Goal: Task Accomplishment & Management: Manage account settings

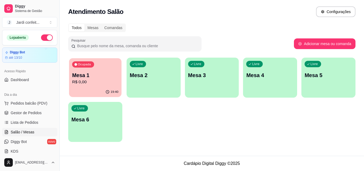
click at [87, 74] on p "Mesa 1" at bounding box center [95, 75] width 46 height 7
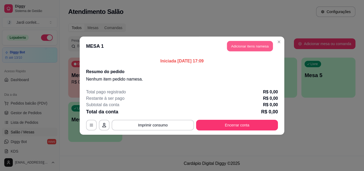
click at [240, 47] on button "Adicionar itens na mesa" at bounding box center [250, 46] width 46 height 10
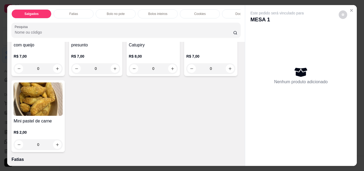
scroll to position [80, 0]
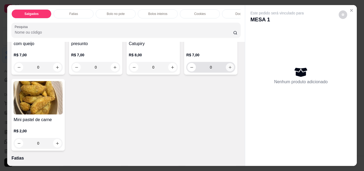
click at [228, 69] on icon "increase-product-quantity" at bounding box center [230, 67] width 4 height 4
type input "1"
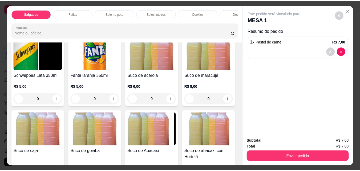
scroll to position [1334, 0]
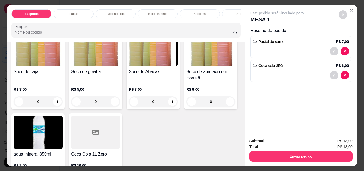
type input "1"
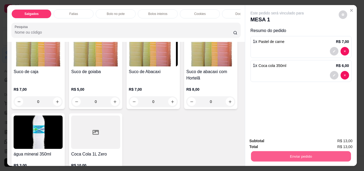
click at [260, 151] on button "Enviar pedido" at bounding box center [301, 156] width 100 height 10
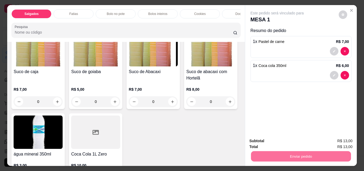
click at [330, 140] on button "Enviar pedido" at bounding box center [339, 141] width 30 height 10
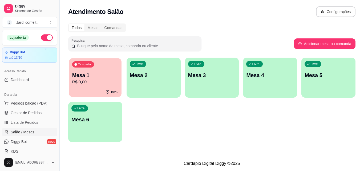
click at [95, 88] on div "19:40" at bounding box center [95, 92] width 53 height 10
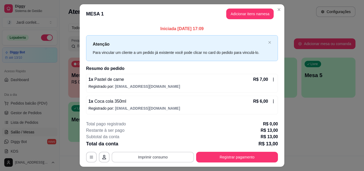
click at [152, 156] on button "Imprimir consumo" at bounding box center [153, 157] width 82 height 11
click at [163, 147] on button "Impressora" at bounding box center [152, 145] width 39 height 9
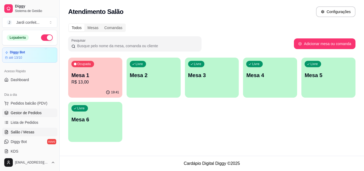
click at [37, 114] on span "Gestor de Pedidos" at bounding box center [26, 112] width 31 height 5
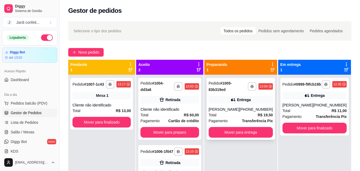
scroll to position [15, 0]
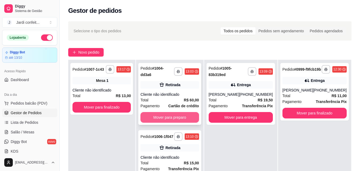
click at [183, 112] on button "Mover para preparo" at bounding box center [170, 117] width 58 height 11
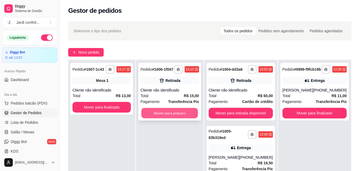
click at [173, 116] on button "Mover para preparo" at bounding box center [170, 113] width 57 height 10
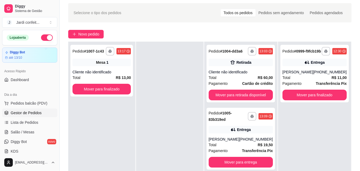
scroll to position [27, 0]
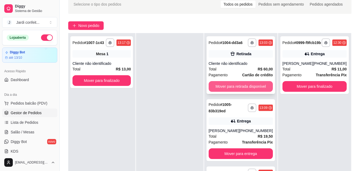
click at [245, 92] on button "Mover para retirada disponível" at bounding box center [241, 86] width 64 height 11
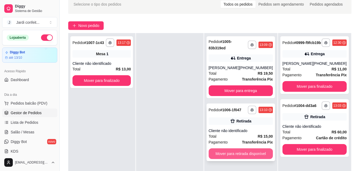
click at [233, 155] on button "Mover para retirada disponível" at bounding box center [241, 153] width 64 height 11
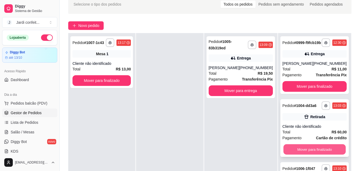
click at [308, 155] on button "Mover para finalizado" at bounding box center [315, 149] width 62 height 10
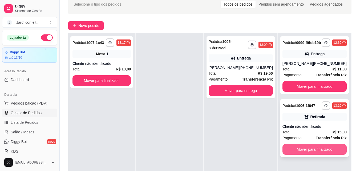
click at [306, 155] on button "Mover para finalizado" at bounding box center [315, 149] width 64 height 11
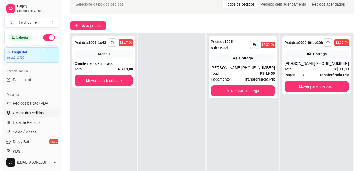
scroll to position [0, 0]
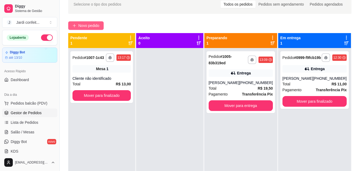
click at [77, 26] on button "Novo pedido" at bounding box center [85, 25] width 35 height 9
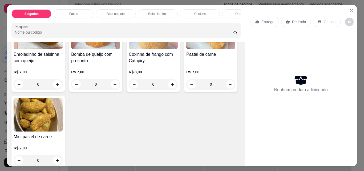
scroll to position [107, 0]
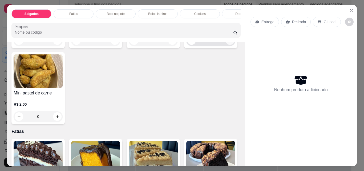
click at [228, 43] on icon "increase-product-quantity" at bounding box center [230, 41] width 4 height 4
type input "1"
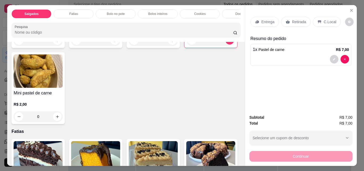
click at [289, 19] on div "Retirada" at bounding box center [296, 22] width 30 height 10
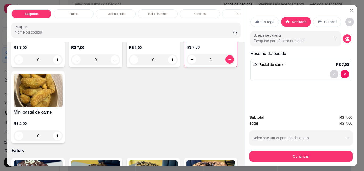
scroll to position [80, 0]
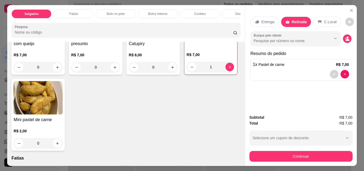
click at [236, 12] on p "Docinhos" at bounding box center [242, 14] width 13 height 4
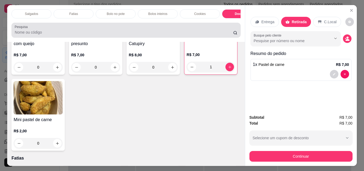
scroll to position [14, 0]
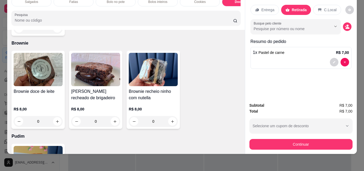
type input "1"
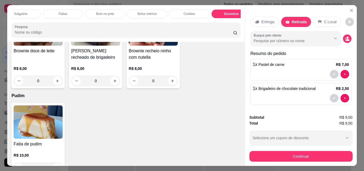
scroll to position [805, 0]
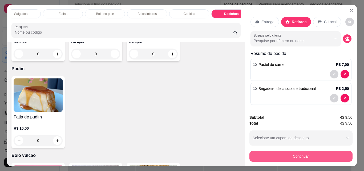
click at [283, 158] on button "Continuar" at bounding box center [301, 156] width 103 height 11
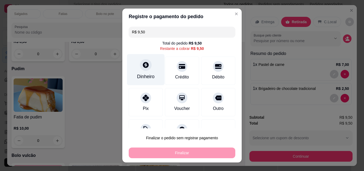
click at [144, 75] on div "Dinheiro" at bounding box center [146, 76] width 18 height 7
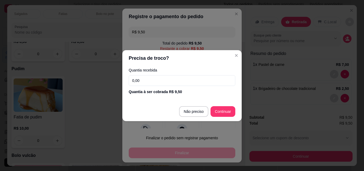
click at [144, 78] on input "0,00" at bounding box center [182, 80] width 107 height 11
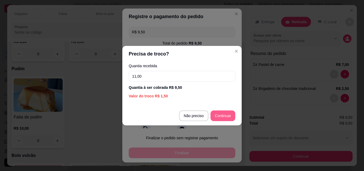
type input "11,00"
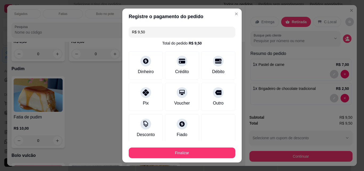
type input "R$ 0,00"
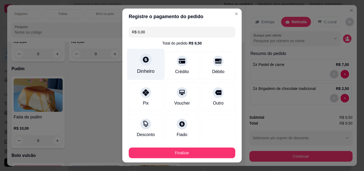
click at [146, 71] on div "Dinheiro" at bounding box center [146, 71] width 18 height 7
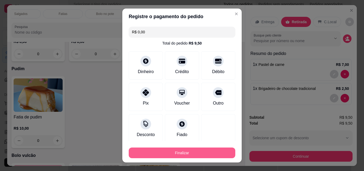
click at [170, 153] on button "Finalizar" at bounding box center [182, 153] width 107 height 11
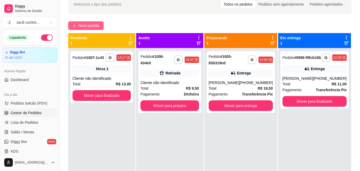
click at [92, 25] on span "Novo pedido" at bounding box center [88, 26] width 21 height 6
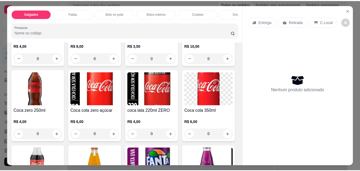
scroll to position [1067, 0]
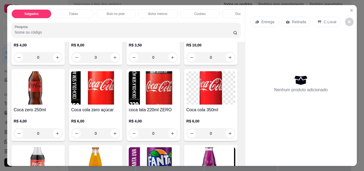
type input "1"
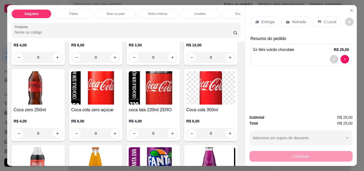
click at [267, 21] on p "Entrega" at bounding box center [268, 21] width 13 height 5
click at [285, 23] on div "Retirada" at bounding box center [296, 22] width 30 height 10
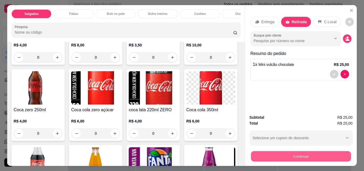
click at [292, 153] on button "Continuar" at bounding box center [301, 156] width 100 height 10
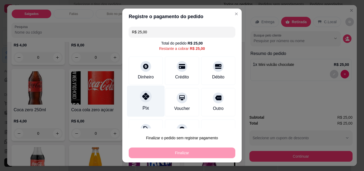
click at [133, 106] on div "Pix" at bounding box center [146, 101] width 38 height 31
type input "R$ 0,00"
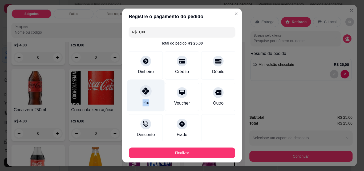
drag, startPoint x: 144, startPoint y: 96, endPoint x: 148, endPoint y: 101, distance: 5.6
click at [148, 101] on div "Pix" at bounding box center [146, 95] width 38 height 31
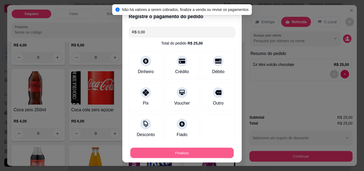
click at [162, 150] on button "Finalizar" at bounding box center [182, 153] width 104 height 10
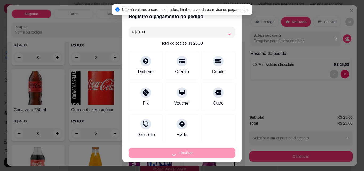
type input "0"
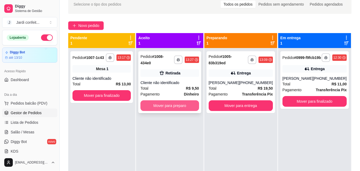
click at [189, 102] on button "Mover para preparo" at bounding box center [170, 105] width 58 height 11
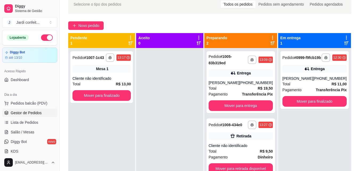
scroll to position [15, 0]
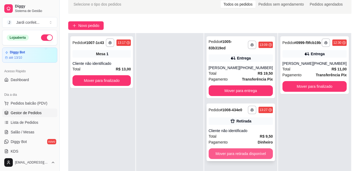
click at [229, 150] on button "Mover para retirada disponível" at bounding box center [241, 153] width 64 height 11
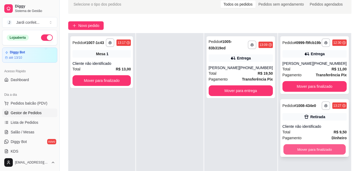
click at [306, 155] on button "Mover para finalizado" at bounding box center [315, 149] width 62 height 10
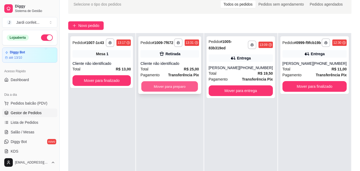
click at [166, 87] on button "Mover para preparo" at bounding box center [170, 86] width 57 height 10
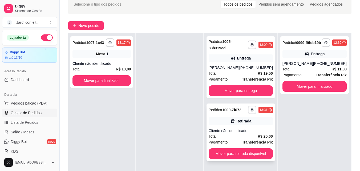
click at [253, 108] on button "button" at bounding box center [252, 110] width 8 height 8
click at [235, 130] on button "Impressora" at bounding box center [238, 128] width 39 height 9
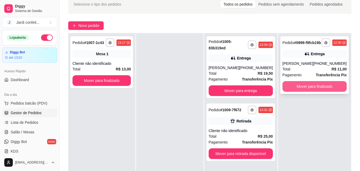
click at [310, 92] on button "Mover para finalizado" at bounding box center [315, 86] width 64 height 11
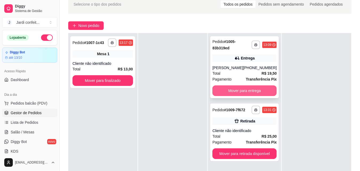
click at [236, 94] on button "Mover para entrega" at bounding box center [245, 90] width 64 height 11
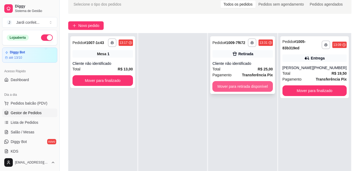
click at [243, 88] on button "Mover para retirada disponível" at bounding box center [243, 86] width 61 height 11
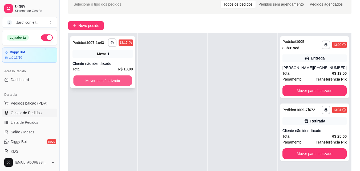
click at [126, 79] on button "Mover para finalizado" at bounding box center [102, 81] width 59 height 10
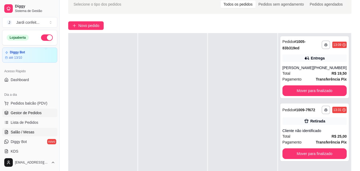
click at [34, 133] on link "Salão / Mesas" at bounding box center [29, 132] width 55 height 9
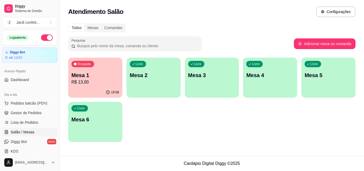
click at [89, 90] on div "19:58" at bounding box center [95, 92] width 54 height 10
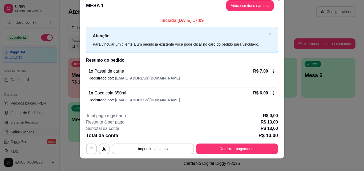
scroll to position [13, 0]
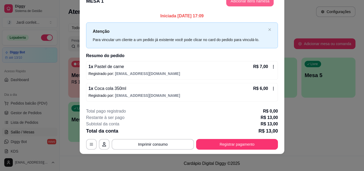
click at [234, 3] on button "Adicionar itens na mesa" at bounding box center [250, 1] width 47 height 11
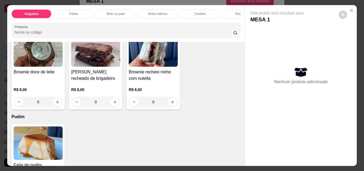
scroll to position [747, 0]
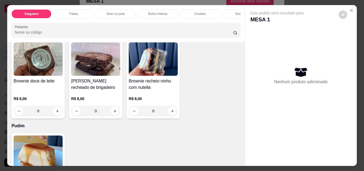
type input "2"
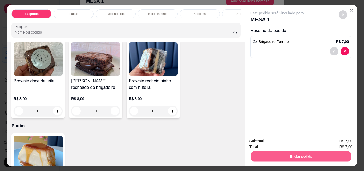
click at [288, 151] on button "Enviar pedido" at bounding box center [301, 156] width 100 height 10
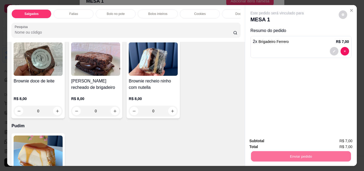
click at [330, 141] on button "Enviar pedido" at bounding box center [338, 141] width 29 height 10
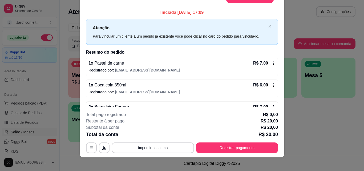
scroll to position [9, 0]
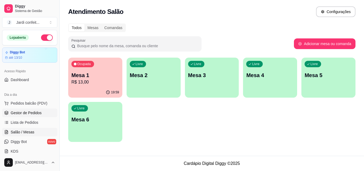
click at [35, 113] on span "Gestor de Pedidos" at bounding box center [26, 112] width 31 height 5
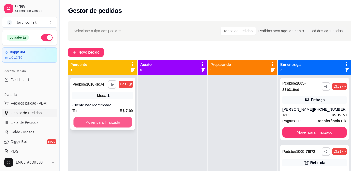
click at [108, 120] on button "Mover para finalizado" at bounding box center [102, 122] width 59 height 10
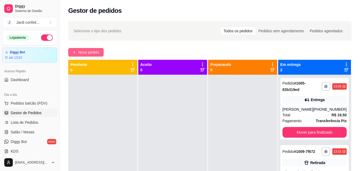
click at [92, 51] on span "Novo pedido" at bounding box center [88, 52] width 21 height 6
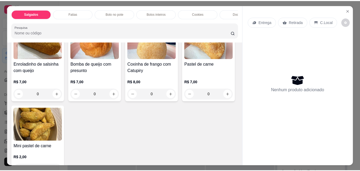
scroll to position [80, 0]
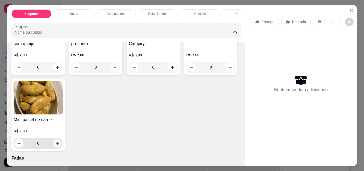
click at [62, 141] on div "0" at bounding box center [38, 143] width 47 height 11
type input "1"
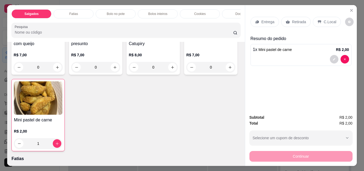
click at [294, 20] on p "Retirada" at bounding box center [299, 21] width 14 height 5
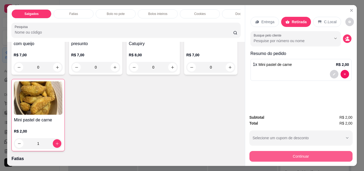
click at [308, 155] on button "Continuar" at bounding box center [301, 156] width 103 height 11
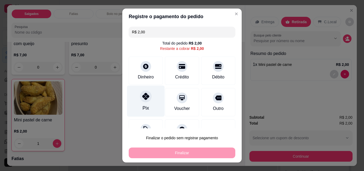
click at [134, 96] on div "Pix" at bounding box center [146, 101] width 38 height 31
type input "R$ 0,00"
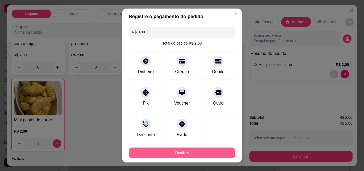
click at [177, 151] on button "Finalizar" at bounding box center [182, 153] width 107 height 11
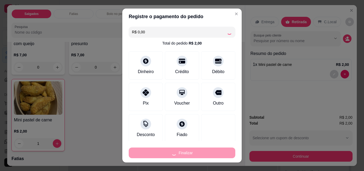
type input "0"
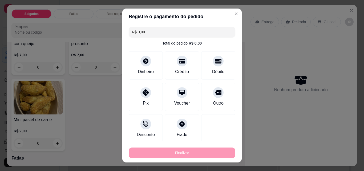
type input "-R$ 2,00"
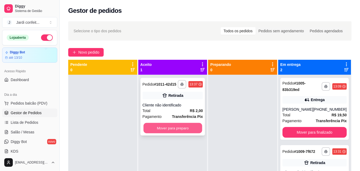
click at [184, 131] on button "Mover para preparo" at bounding box center [173, 128] width 59 height 10
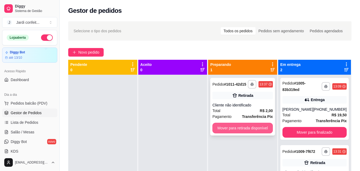
click at [231, 124] on button "Mover para retirada disponível" at bounding box center [243, 128] width 61 height 11
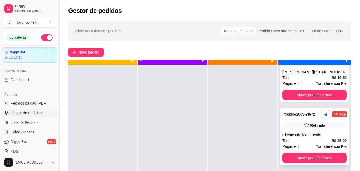
scroll to position [15, 0]
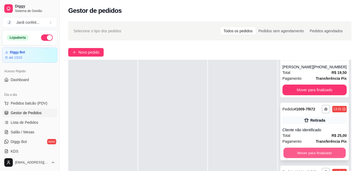
click at [298, 148] on button "Mover para finalizado" at bounding box center [315, 153] width 62 height 10
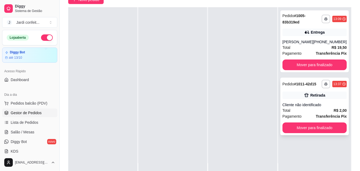
scroll to position [53, 0]
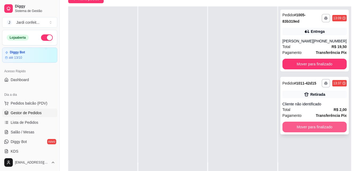
click at [312, 127] on button "Mover para finalizado" at bounding box center [315, 127] width 64 height 11
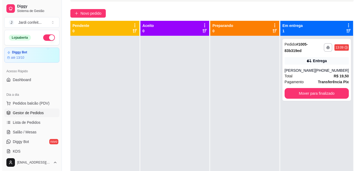
scroll to position [27, 0]
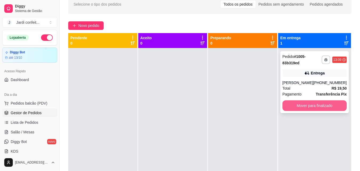
click at [325, 103] on button "Mover para finalizado" at bounding box center [315, 105] width 64 height 11
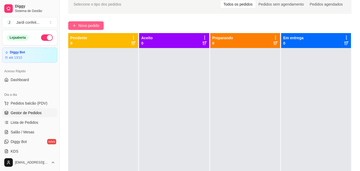
click at [103, 25] on button "Novo pedido" at bounding box center [85, 25] width 35 height 9
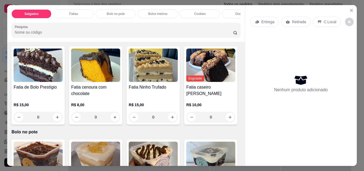
scroll to position [213, 0]
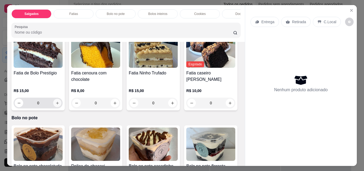
click at [55, 105] on icon "increase-product-quantity" at bounding box center [57, 103] width 4 height 4
type input "1"
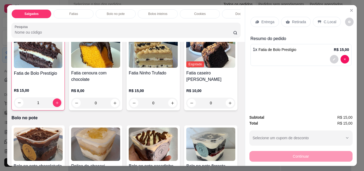
scroll to position [214, 0]
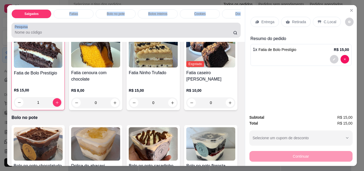
drag, startPoint x: 60, startPoint y: 16, endPoint x: 174, endPoint y: 23, distance: 114.4
click at [212, 21] on div "Salgados Fatias Bolo no pote Bolos inteiros Cookies Docinhos Brownie Pudim Bolo…" at bounding box center [126, 23] width 238 height 37
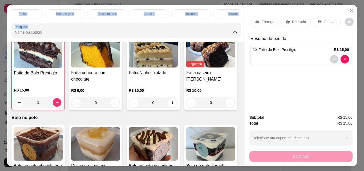
scroll to position [0, 188]
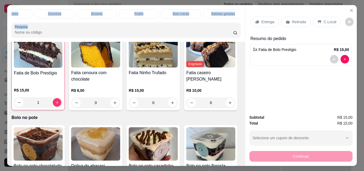
click at [209, 13] on div "Bebidas geladas" at bounding box center [223, 13] width 40 height 9
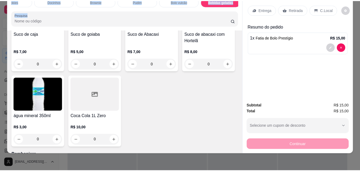
scroll to position [1386, 0]
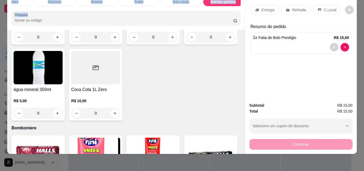
type input "1"
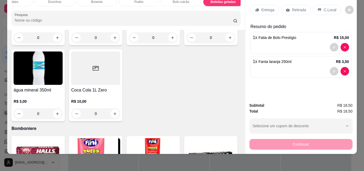
click at [300, 8] on p "Retirada" at bounding box center [299, 9] width 14 height 5
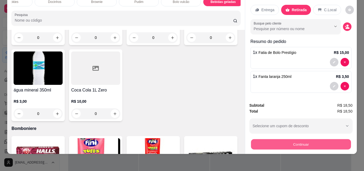
click at [325, 139] on button "Continuar" at bounding box center [301, 144] width 100 height 10
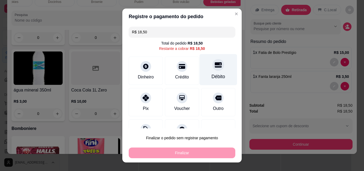
click at [212, 74] on div "Débito" at bounding box center [219, 76] width 14 height 7
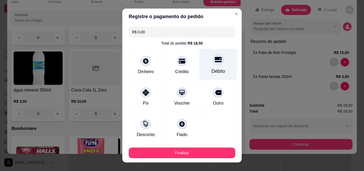
type input "R$ 0,00"
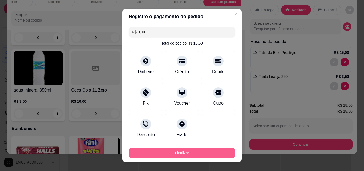
click at [179, 153] on button "Finalizar" at bounding box center [182, 153] width 107 height 11
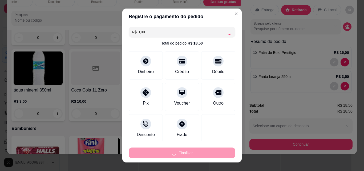
type input "0"
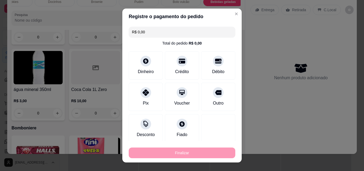
type input "-R$ 18,50"
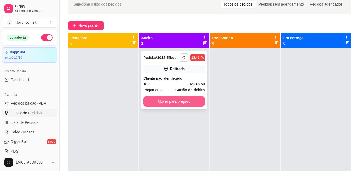
click at [178, 93] on div "**********" at bounding box center [174, 80] width 66 height 58
click at [160, 98] on button "Mover para preparo" at bounding box center [174, 101] width 61 height 11
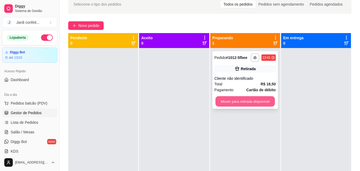
click at [246, 102] on button "Mover para retirada disponível" at bounding box center [245, 101] width 59 height 10
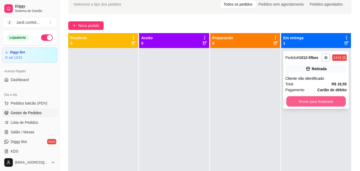
click at [298, 103] on button "Mover para finalizado" at bounding box center [316, 101] width 59 height 10
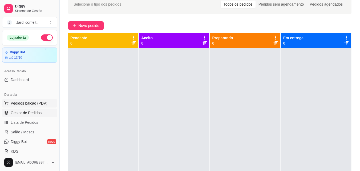
click at [30, 104] on span "Pedidos balcão (PDV)" at bounding box center [29, 103] width 37 height 5
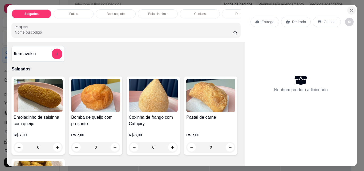
click at [352, 9] on button "Close" at bounding box center [352, 10] width 9 height 9
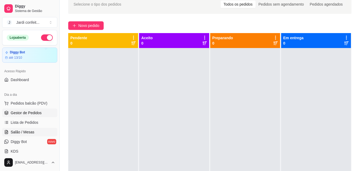
click at [48, 132] on link "Salão / Mesas" at bounding box center [29, 132] width 55 height 9
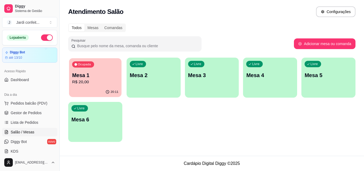
click at [109, 74] on p "Mesa 1" at bounding box center [95, 75] width 46 height 7
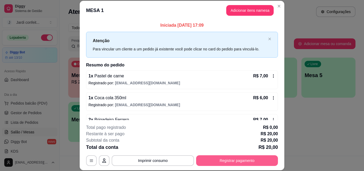
click at [251, 160] on button "Registrar pagamento" at bounding box center [237, 160] width 82 height 11
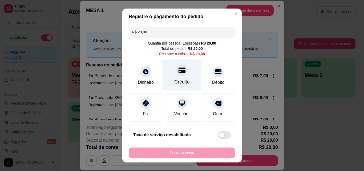
click at [180, 81] on div "Crédito" at bounding box center [182, 81] width 15 height 7
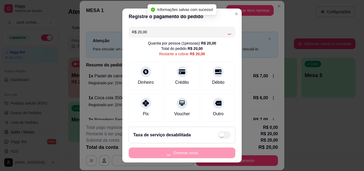
type input "R$ 0,00"
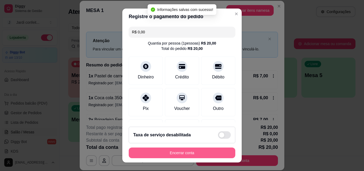
click at [211, 154] on button "Encerrar conta" at bounding box center [182, 153] width 107 height 11
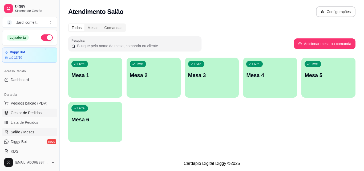
click at [19, 115] on span "Gestor de Pedidos" at bounding box center [26, 112] width 31 height 5
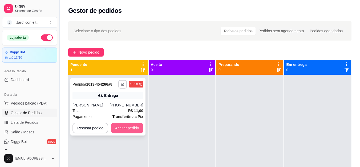
click at [127, 132] on button "Aceitar pedido" at bounding box center [127, 128] width 33 height 11
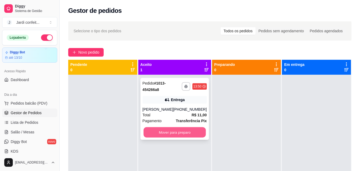
click at [164, 135] on button "Mover para preparo" at bounding box center [175, 132] width 62 height 10
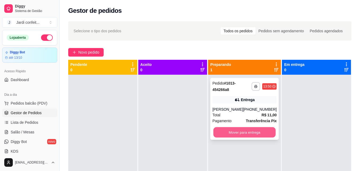
click at [220, 132] on button "Mover para entrega" at bounding box center [245, 132] width 62 height 10
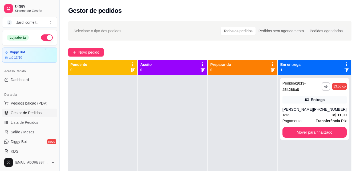
scroll to position [15, 0]
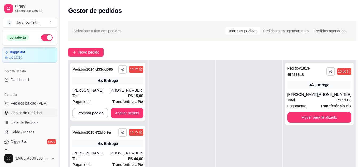
click at [178, 146] on div at bounding box center [182, 143] width 66 height 167
click at [127, 110] on button "Aceitar pedido" at bounding box center [127, 113] width 31 height 10
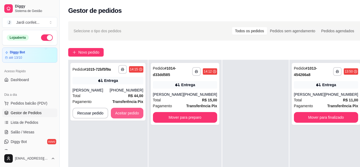
click at [127, 111] on button "Aceitar pedido" at bounding box center [127, 113] width 33 height 11
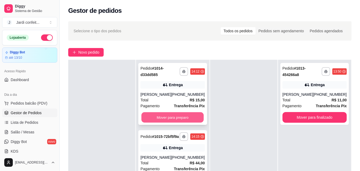
click at [195, 121] on button "Mover para preparo" at bounding box center [173, 117] width 62 height 10
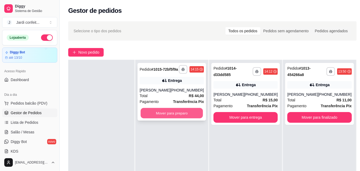
click at [195, 118] on button "Mover para preparo" at bounding box center [172, 113] width 62 height 10
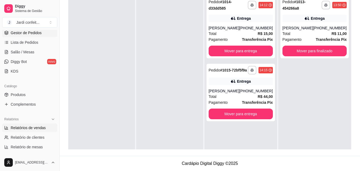
scroll to position [187, 0]
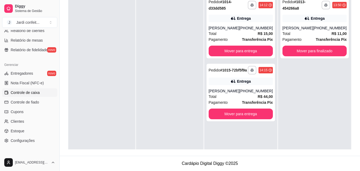
click at [37, 94] on span "Controle de caixa" at bounding box center [25, 92] width 29 height 5
